Goal: Transaction & Acquisition: Register for event/course

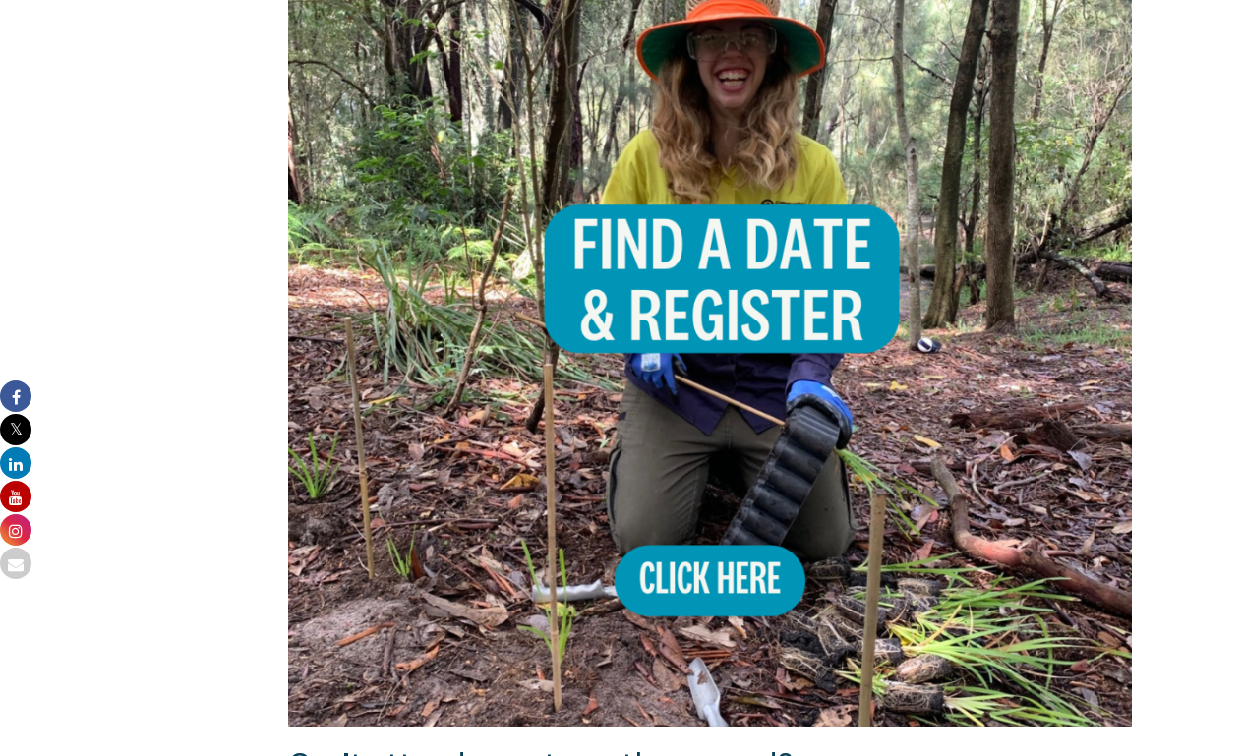
scroll to position [1370, 0]
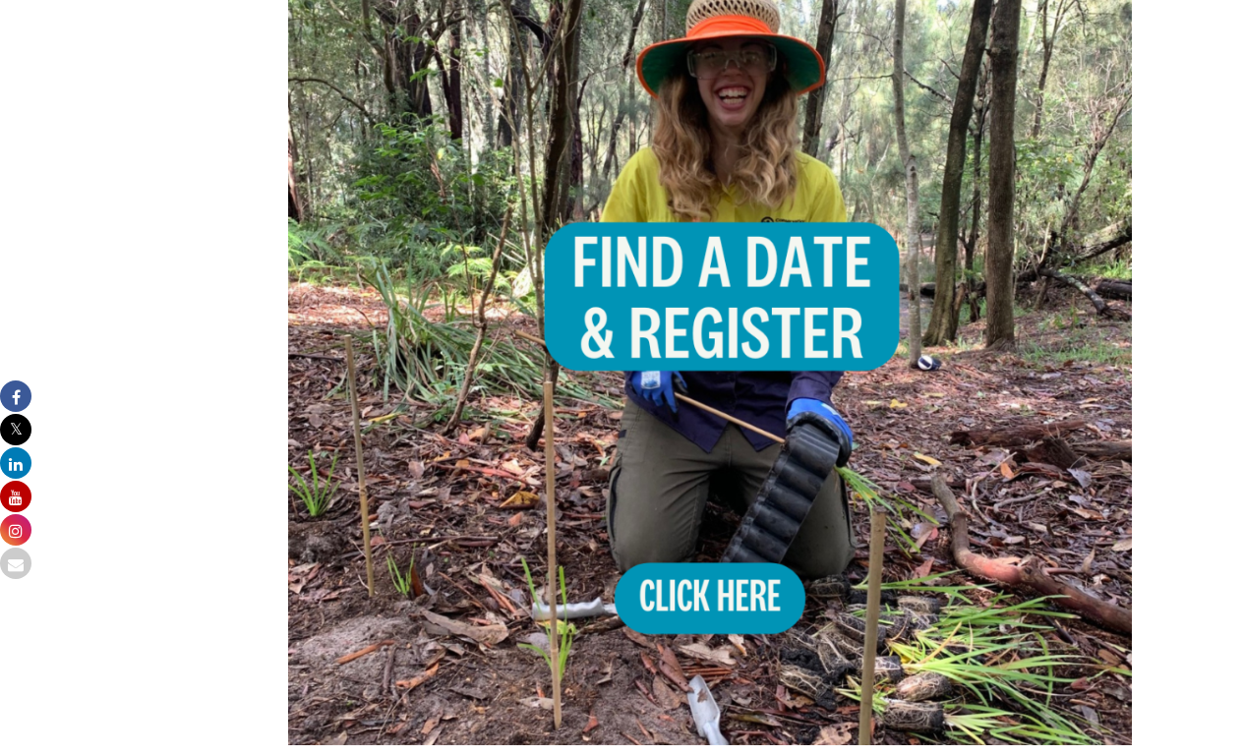
click at [746, 538] on img at bounding box center [709, 323] width 843 height 843
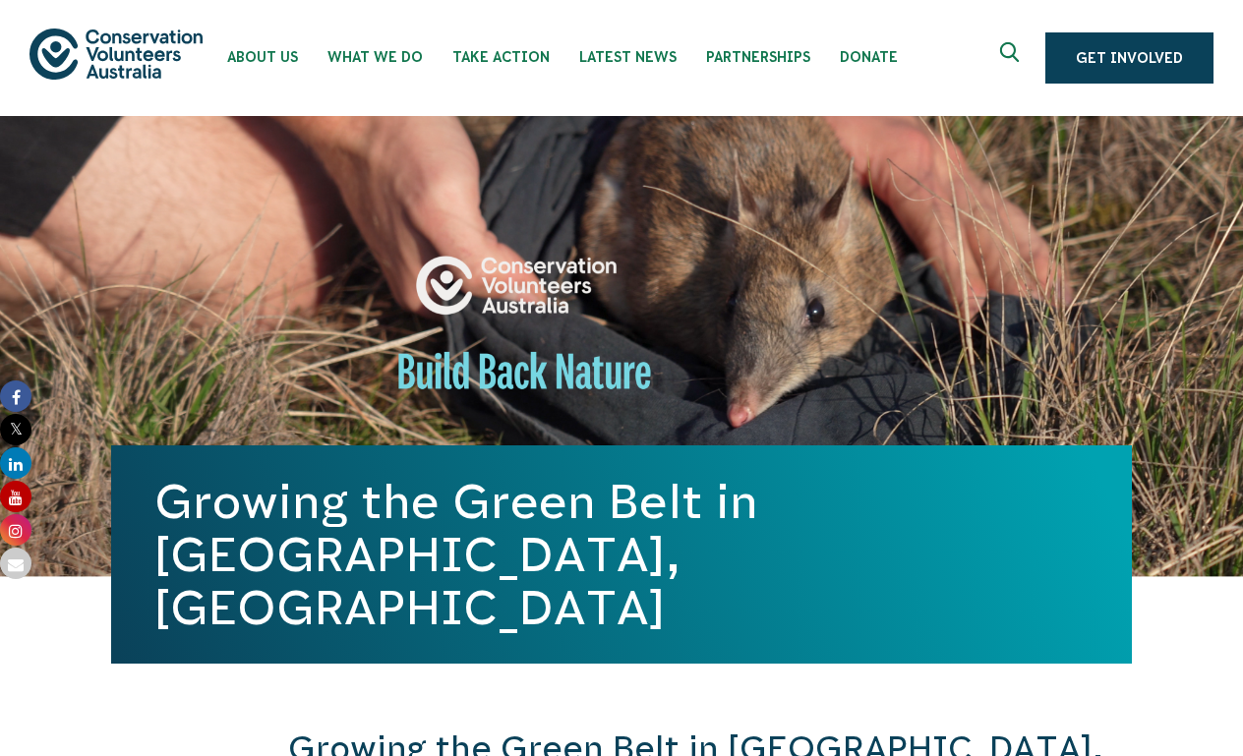
scroll to position [0, 0]
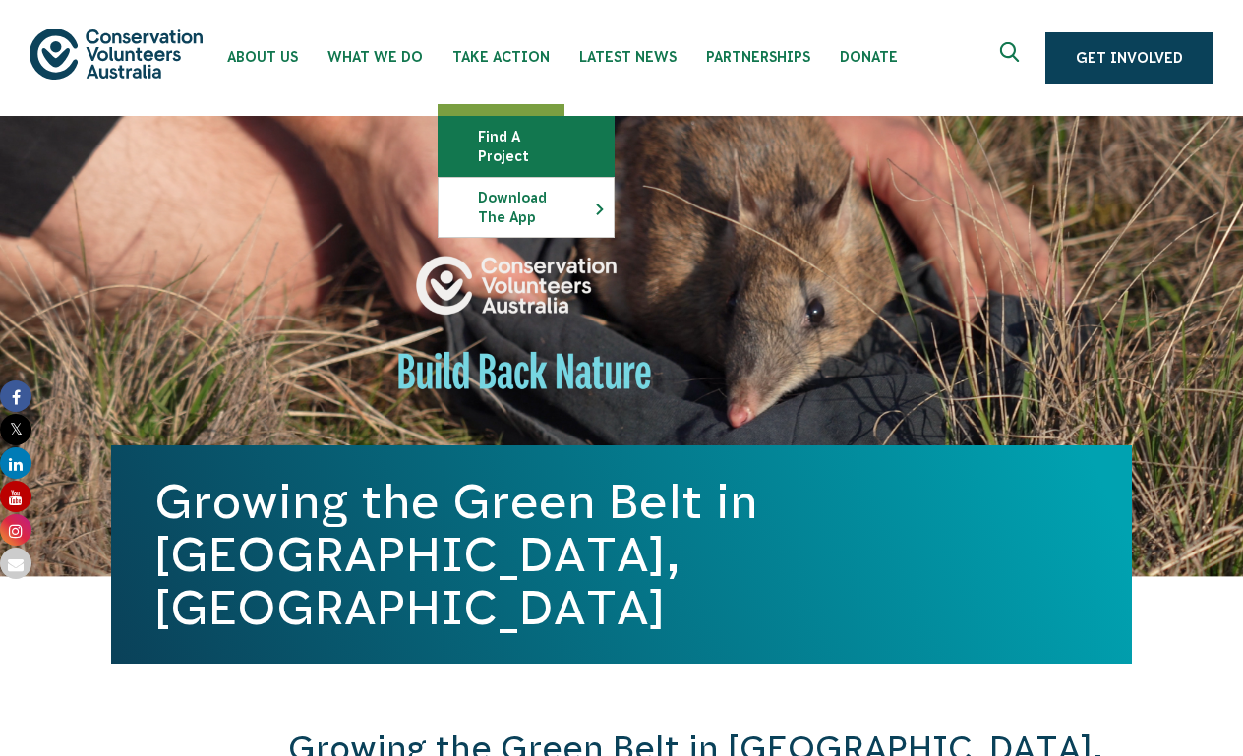
click at [533, 140] on link "Find a project" at bounding box center [525, 146] width 175 height 59
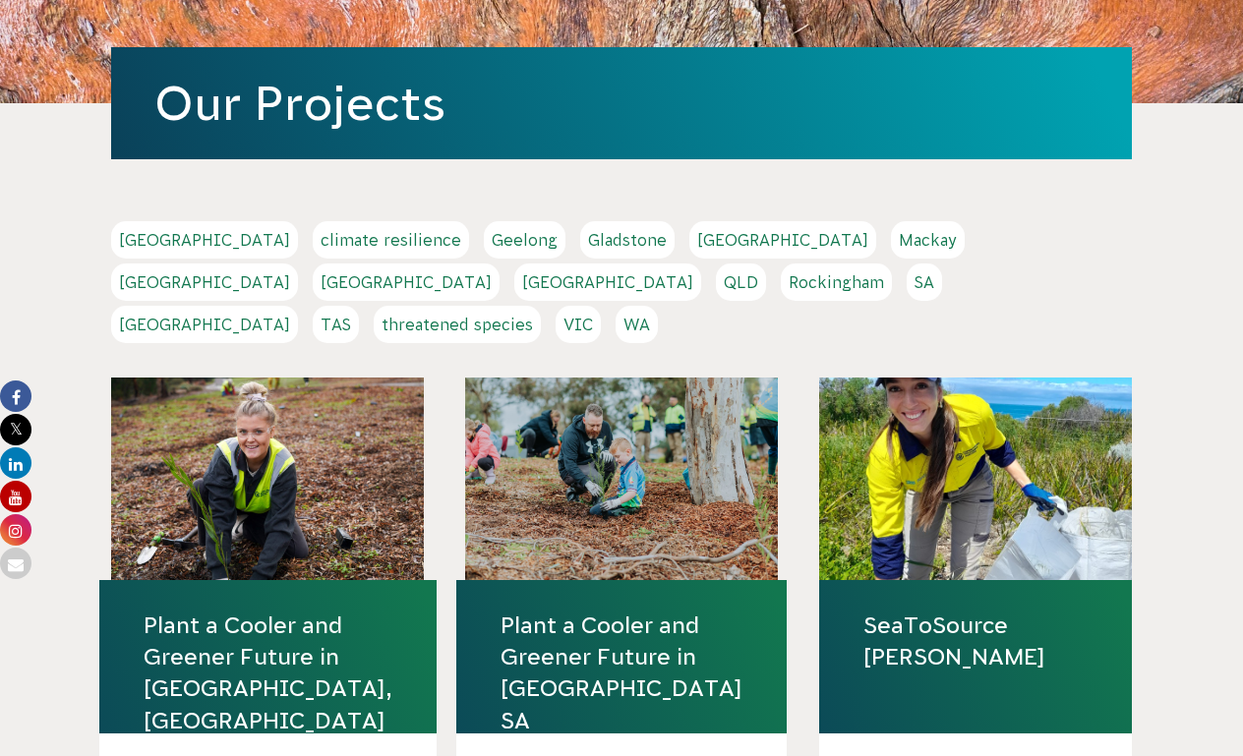
scroll to position [270, 0]
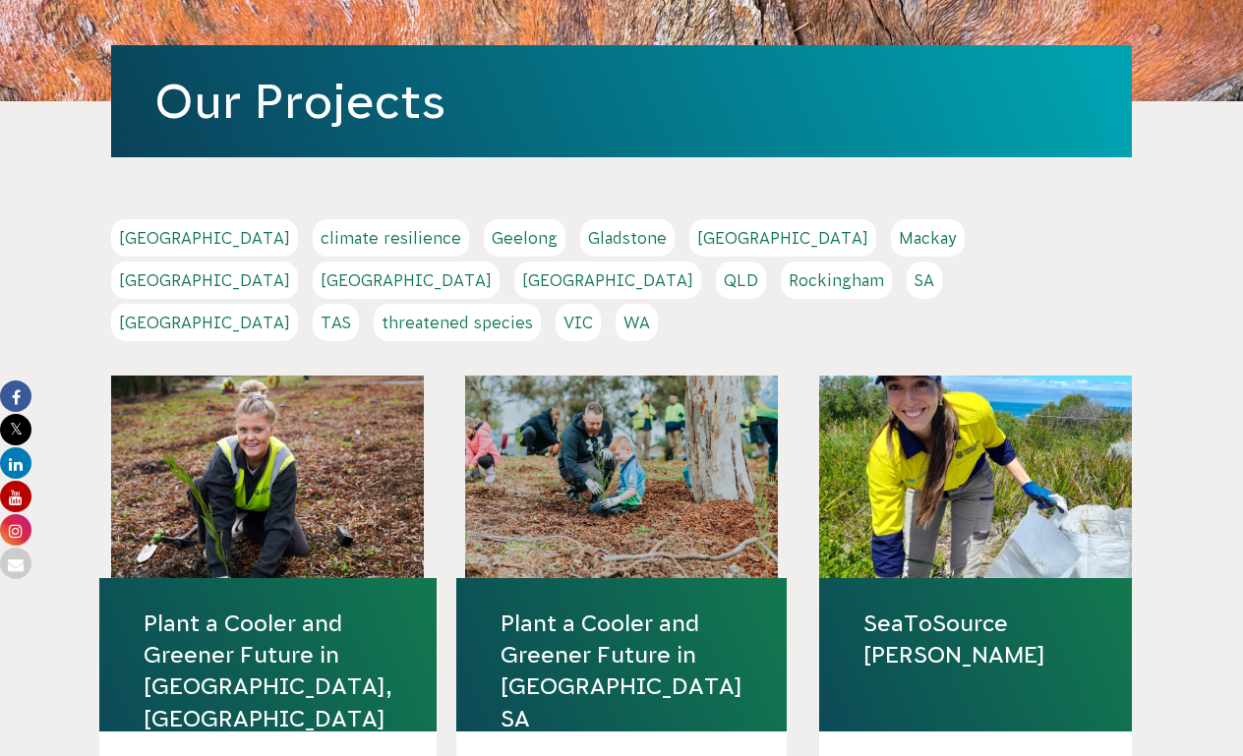
click at [499, 261] on link "NSW" at bounding box center [406, 279] width 187 height 37
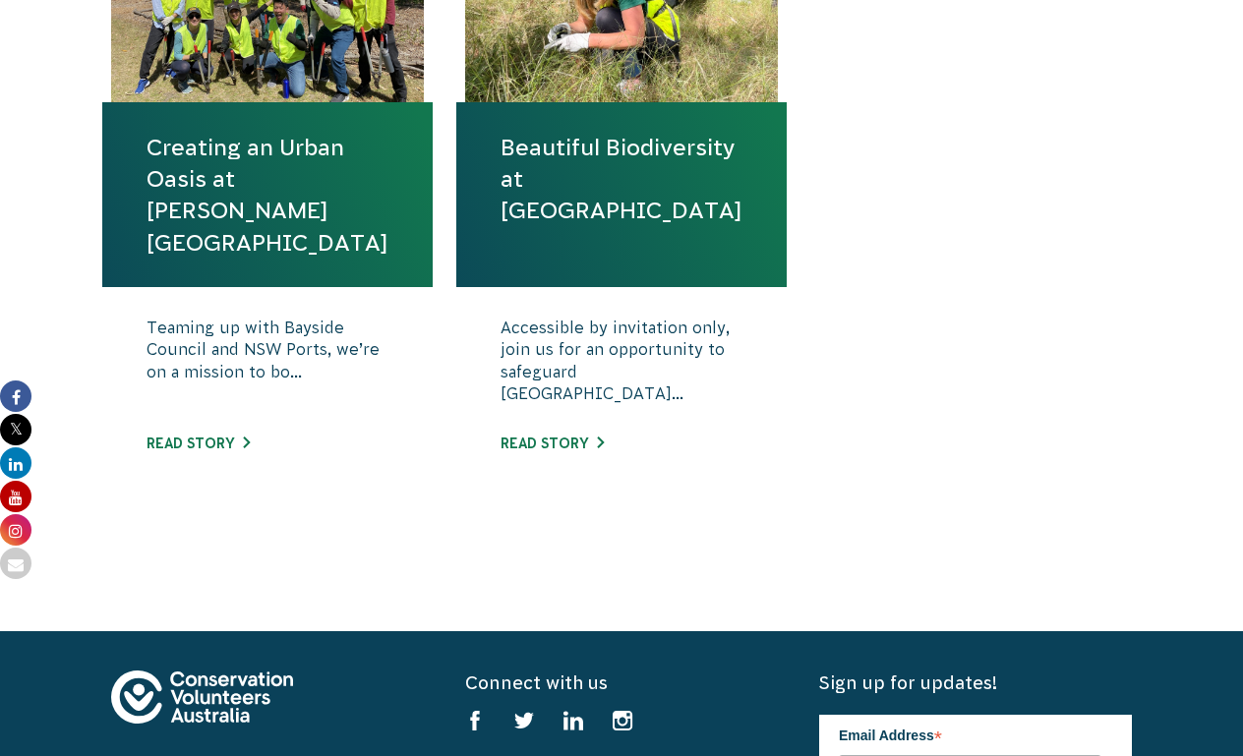
scroll to position [851, 0]
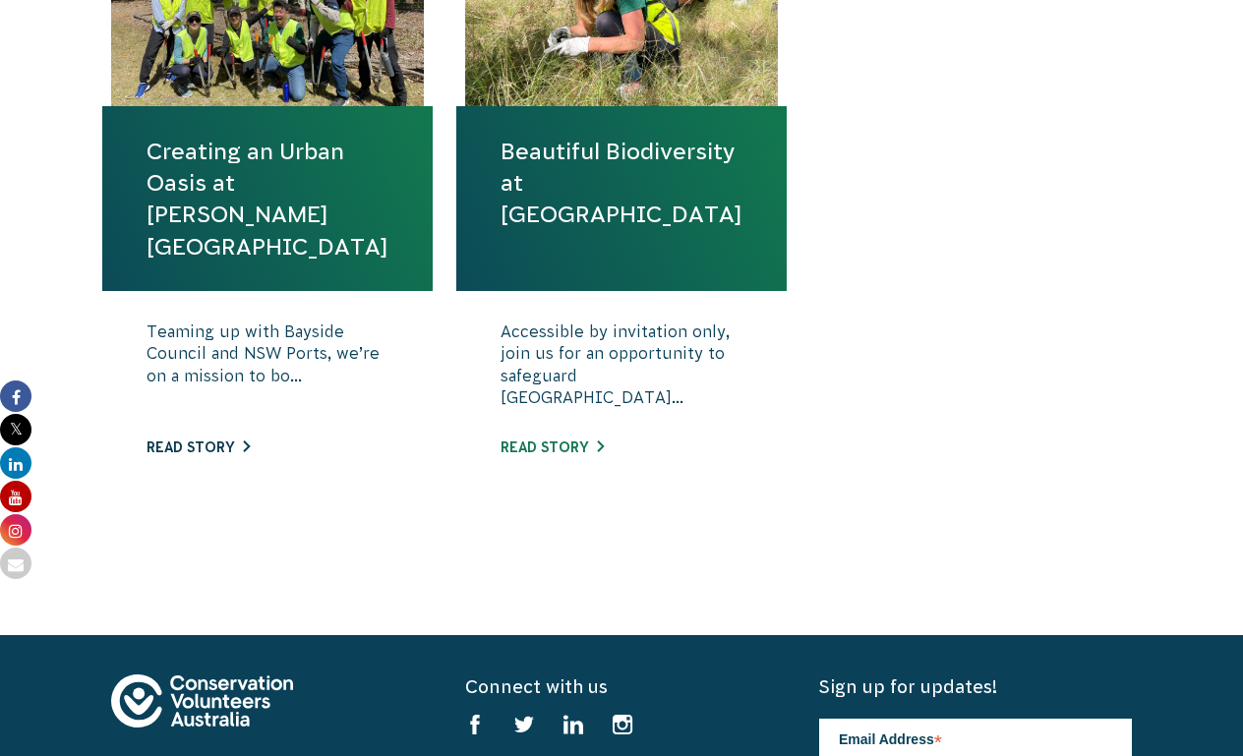
click at [242, 446] on link "Read story" at bounding box center [197, 447] width 103 height 16
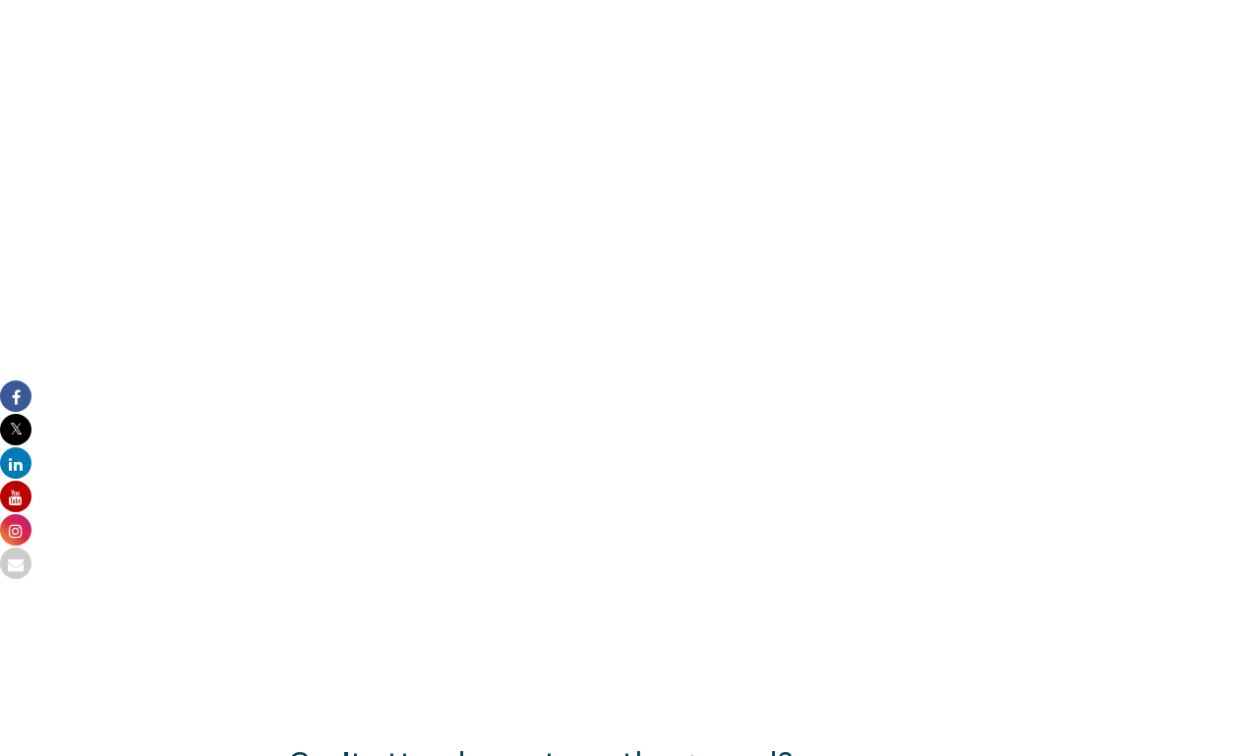
scroll to position [1266, 0]
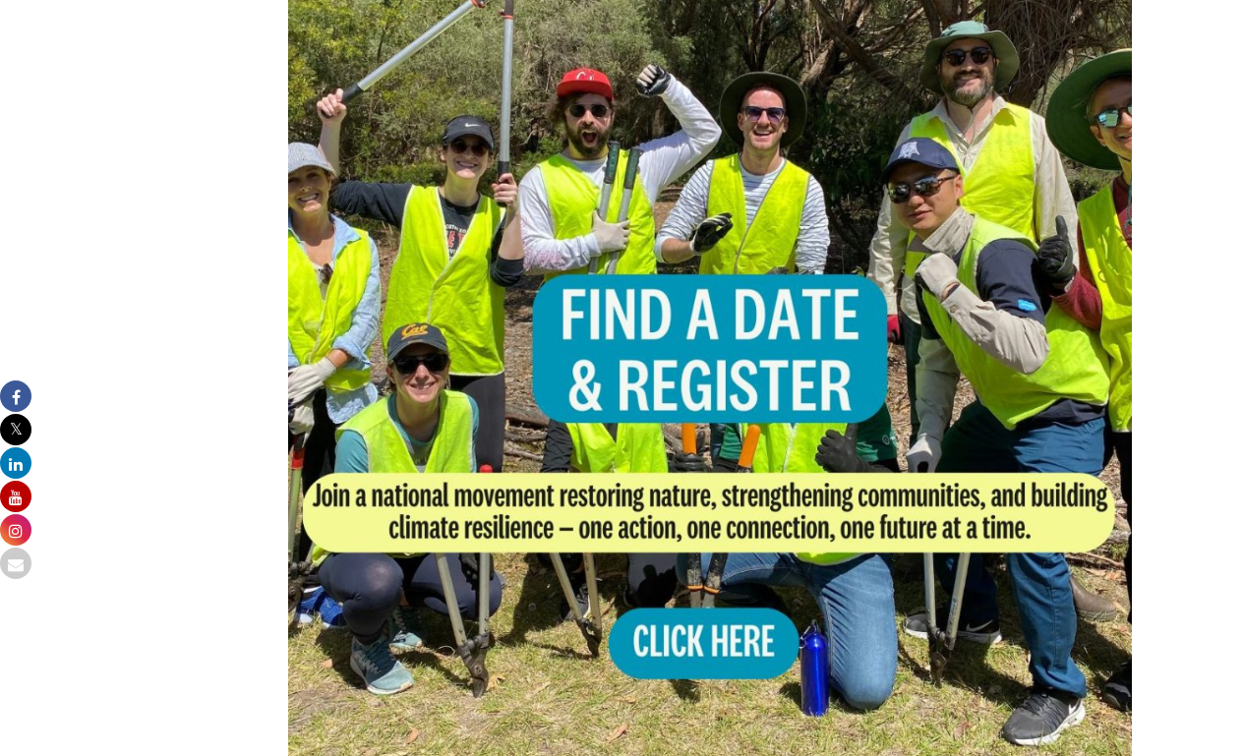
click at [693, 583] on img at bounding box center [709, 377] width 843 height 843
